Goal: Find specific page/section: Find specific page/section

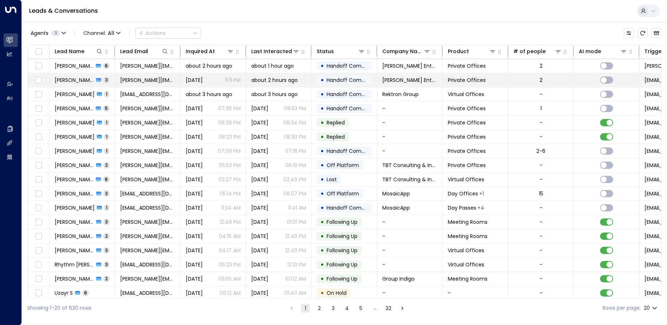
click at [71, 79] on span "[PERSON_NAME]" at bounding box center [74, 79] width 39 height 7
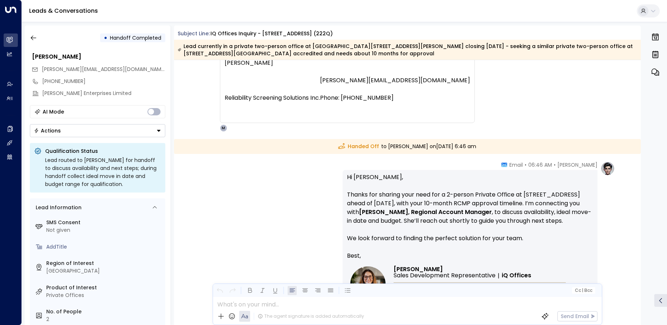
scroll to position [991, 0]
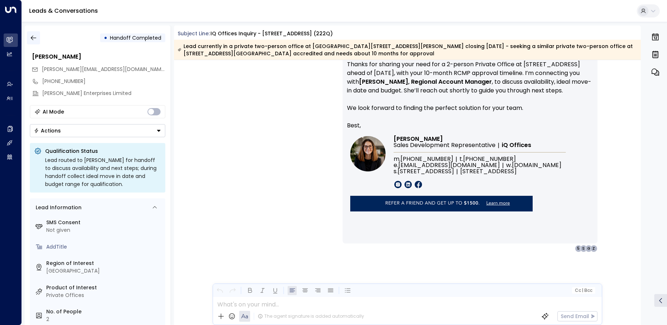
click at [38, 34] on button "button" at bounding box center [33, 37] width 13 height 13
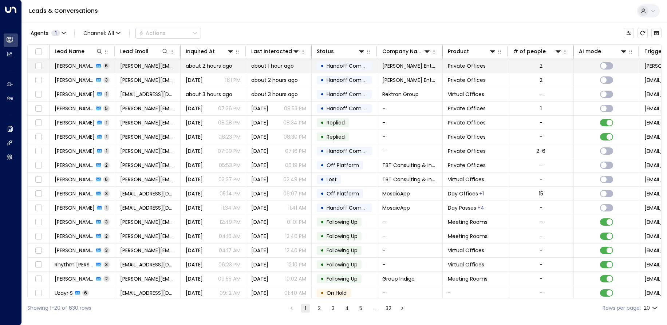
click at [69, 68] on span "[PERSON_NAME]" at bounding box center [74, 65] width 39 height 7
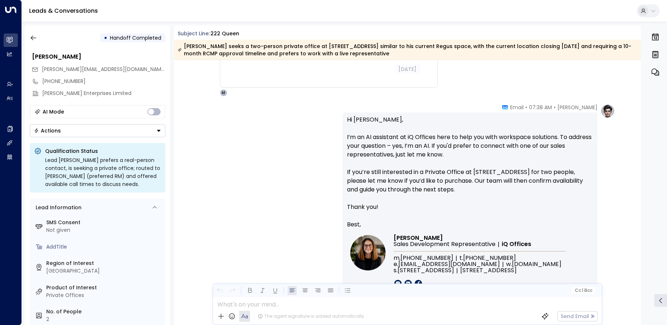
scroll to position [454, 0]
click at [31, 38] on icon "button" at bounding box center [33, 38] width 5 height 5
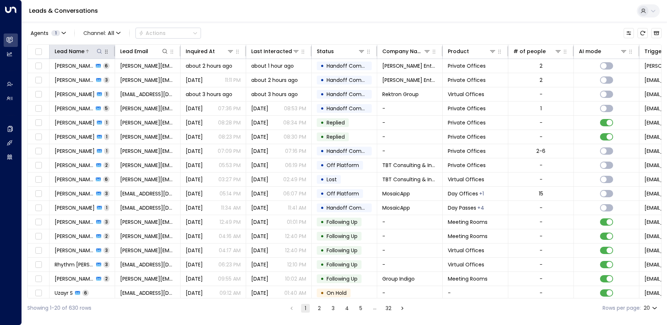
click at [100, 51] on icon at bounding box center [100, 51] width 6 height 6
type input "*******"
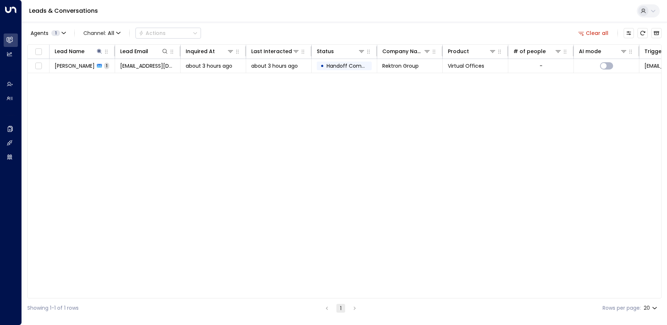
click at [98, 101] on div "Lead Name Lead Email Inquired At Last Interacted Status Company Name Product # …" at bounding box center [344, 171] width 634 height 254
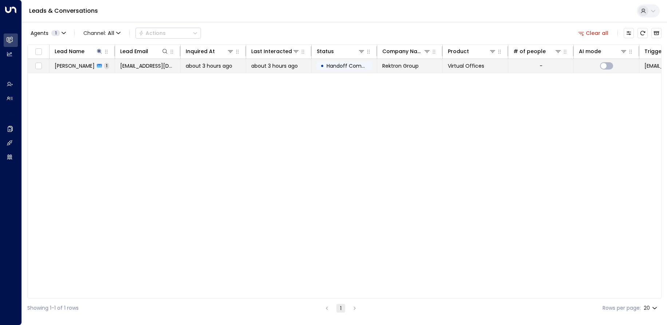
click at [76, 69] on span "[PERSON_NAME]" at bounding box center [75, 65] width 40 height 7
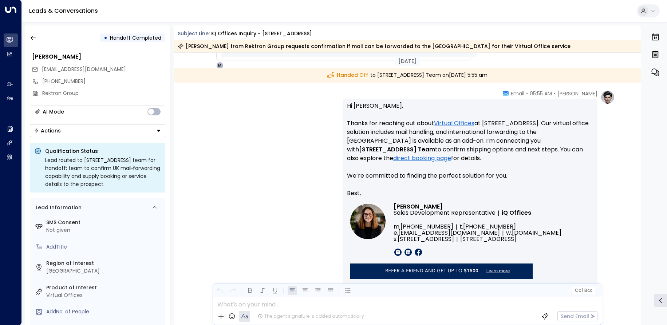
scroll to position [430, 0]
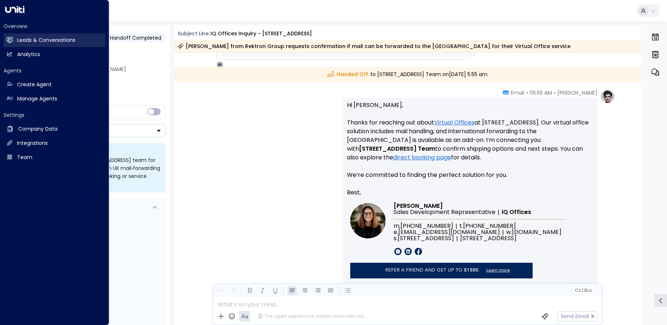
click at [29, 39] on h2 "Leads & Conversations" at bounding box center [46, 40] width 58 height 8
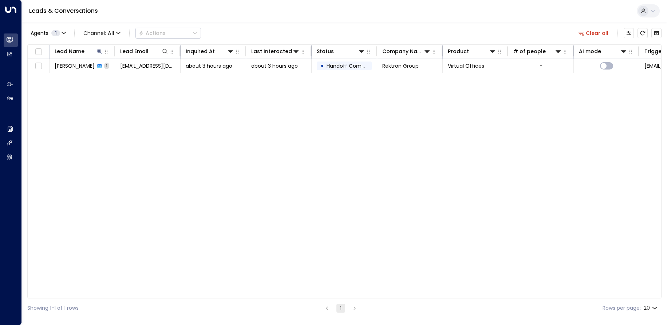
click at [179, 113] on div "Lead Name Lead Email Inquired At Last Interacted Status Company Name Product # …" at bounding box center [344, 171] width 634 height 254
click at [99, 53] on icon at bounding box center [100, 51] width 6 height 6
click at [102, 76] on input "*******" at bounding box center [94, 77] width 91 height 13
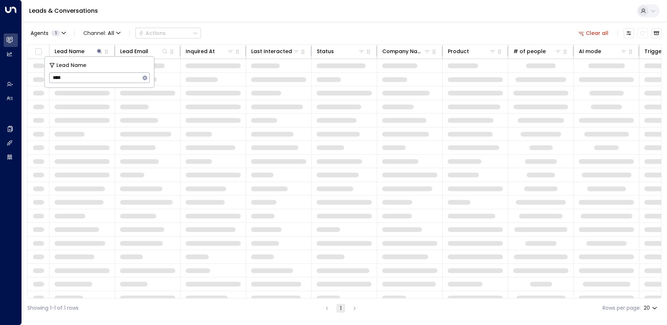
type input "****"
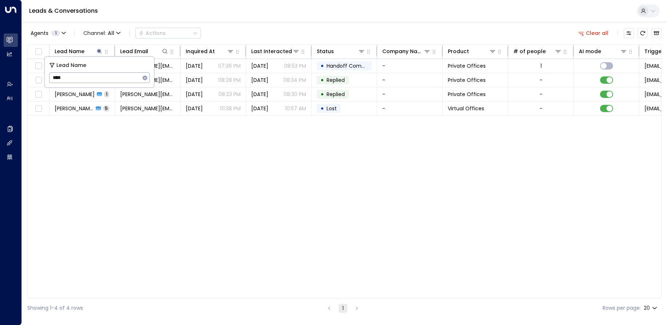
click at [153, 176] on div "Lead Name Lead Email Inquired At Last Interacted Status Company Name Product # …" at bounding box center [344, 171] width 634 height 254
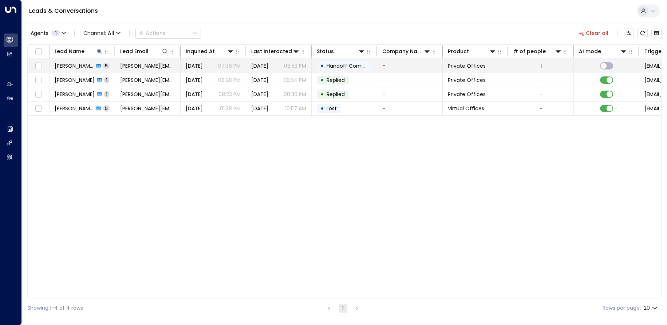
click at [78, 65] on span "[PERSON_NAME]" at bounding box center [74, 65] width 39 height 7
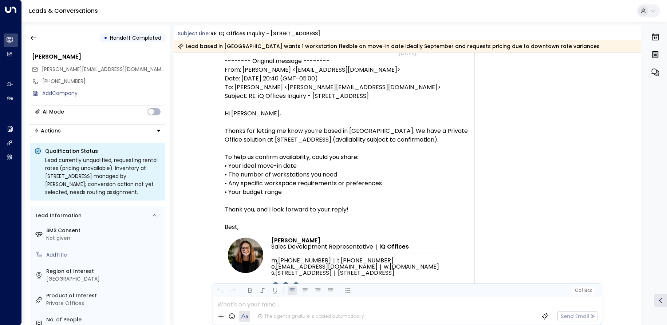
scroll to position [1879, 0]
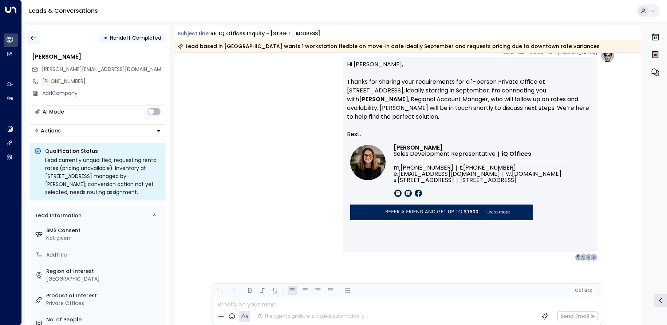
click at [33, 39] on icon "button" at bounding box center [33, 37] width 7 height 7
